Goal: Navigation & Orientation: Find specific page/section

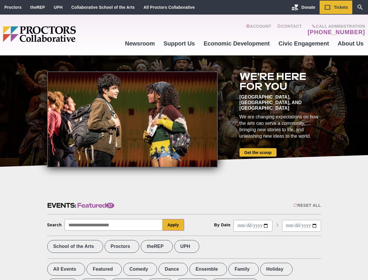
click at [184, 140] on div at bounding box center [132, 119] width 171 height 96
click at [307, 205] on div "Reset All" at bounding box center [307, 205] width 28 height 5
click at [174, 225] on button "Apply" at bounding box center [174, 225] width 22 height 12
